Goal: Information Seeking & Learning: Learn about a topic

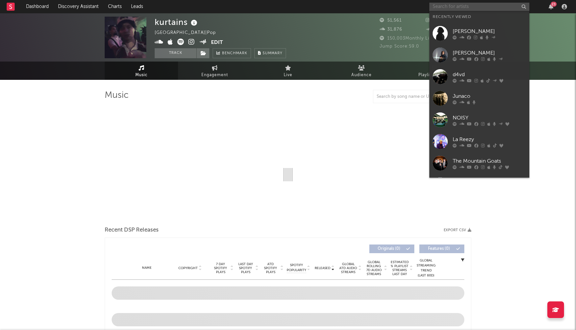
click at [456, 8] on input "text" at bounding box center [479, 7] width 100 height 8
select select "6m"
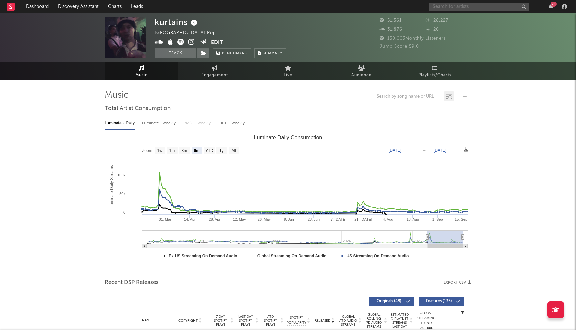
click at [453, 6] on input "text" at bounding box center [479, 7] width 100 height 8
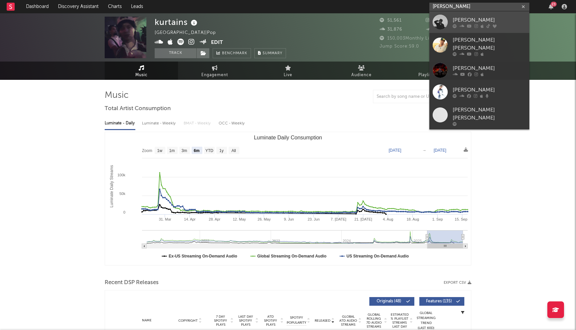
type input "[PERSON_NAME]"
click at [465, 18] on div "[PERSON_NAME]" at bounding box center [488, 20] width 73 height 8
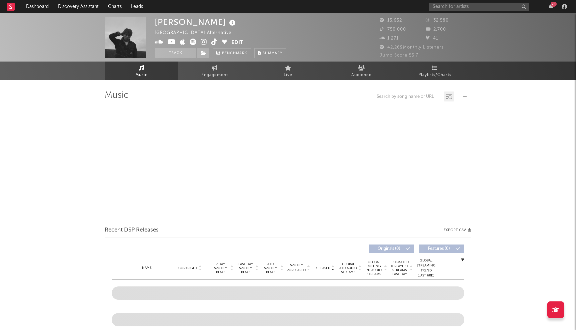
select select "6m"
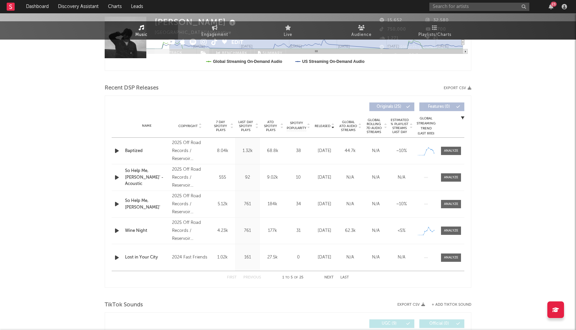
scroll to position [207, 0]
